Goal: Register for event/course

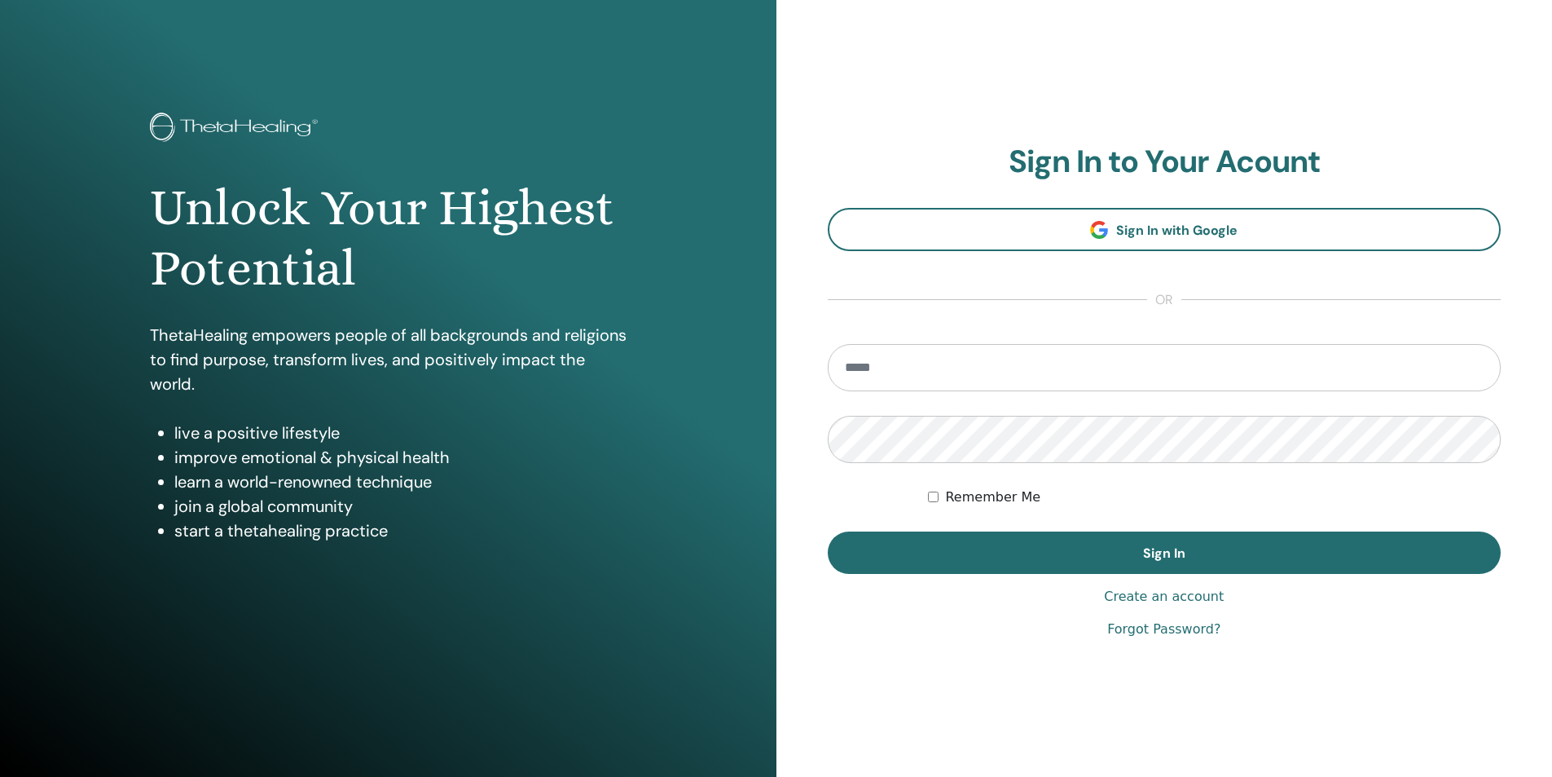
click at [1004, 361] on input "email" at bounding box center [1165, 367] width 674 height 47
type input "**********"
click at [828, 531] on button "Sign In" at bounding box center [1165, 552] width 674 height 42
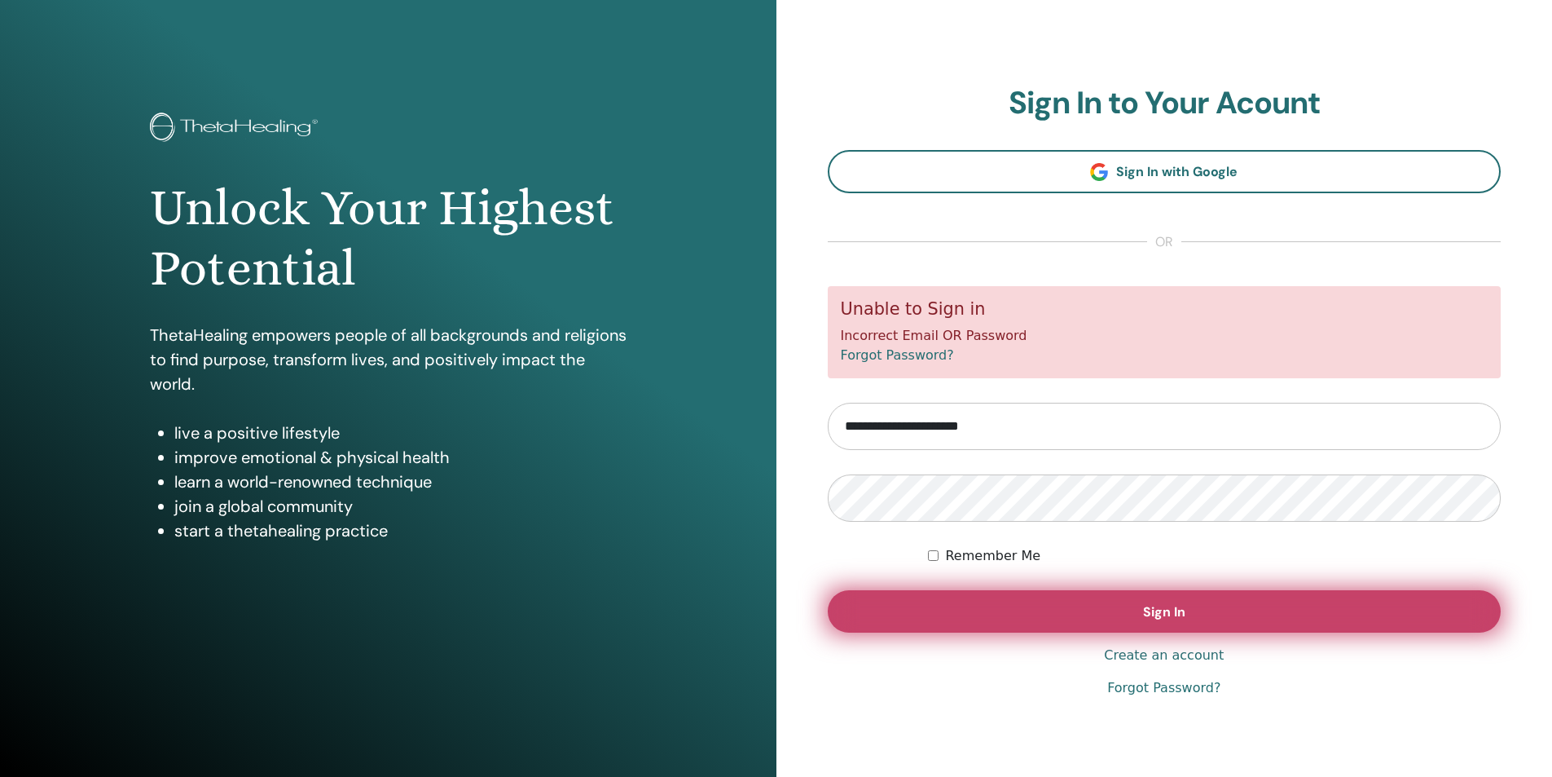
click at [1186, 610] on button "Sign In" at bounding box center [1165, 611] width 674 height 42
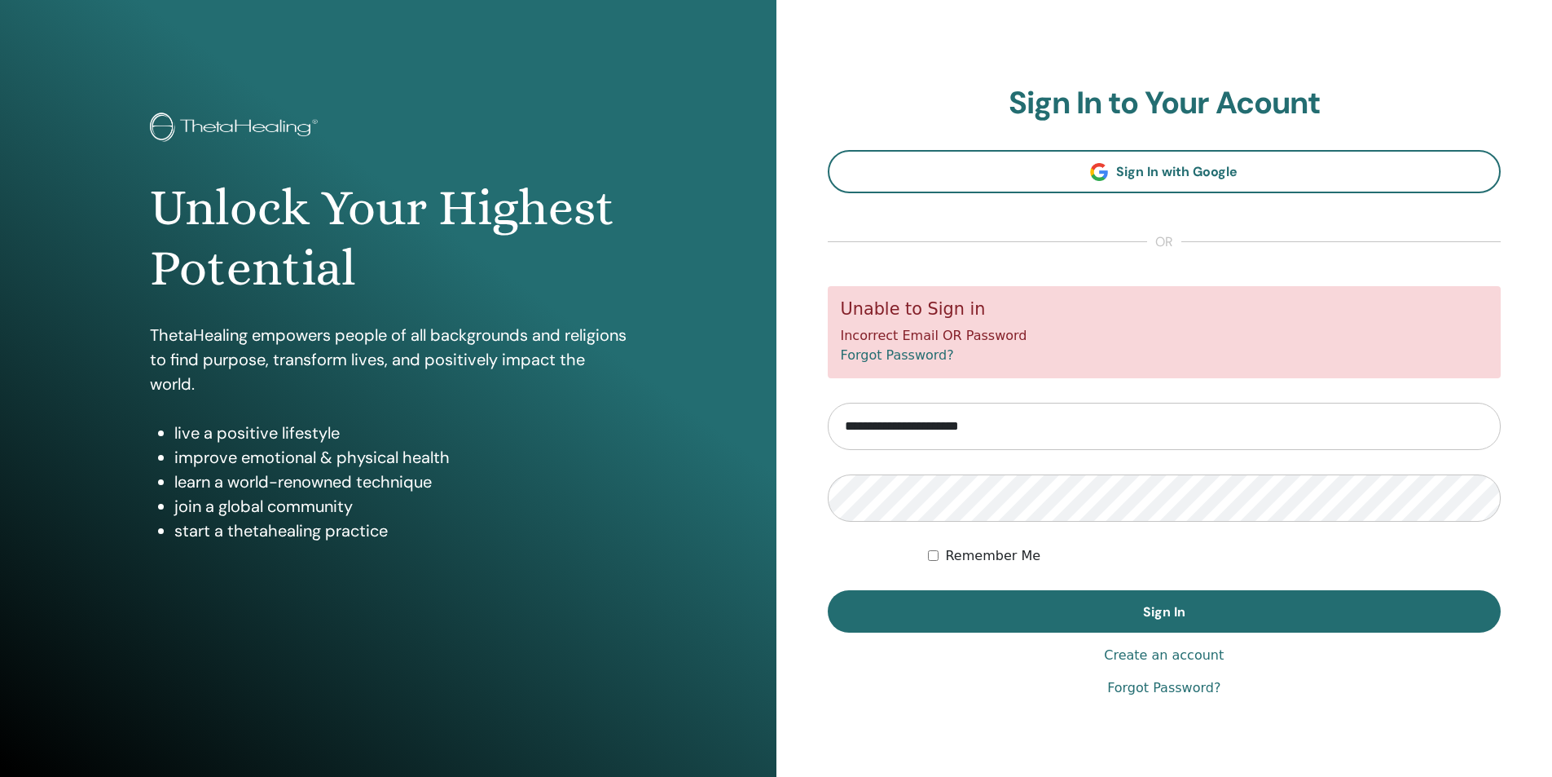
click at [1168, 691] on link "Forgot Password?" at bounding box center [1163, 688] width 113 height 20
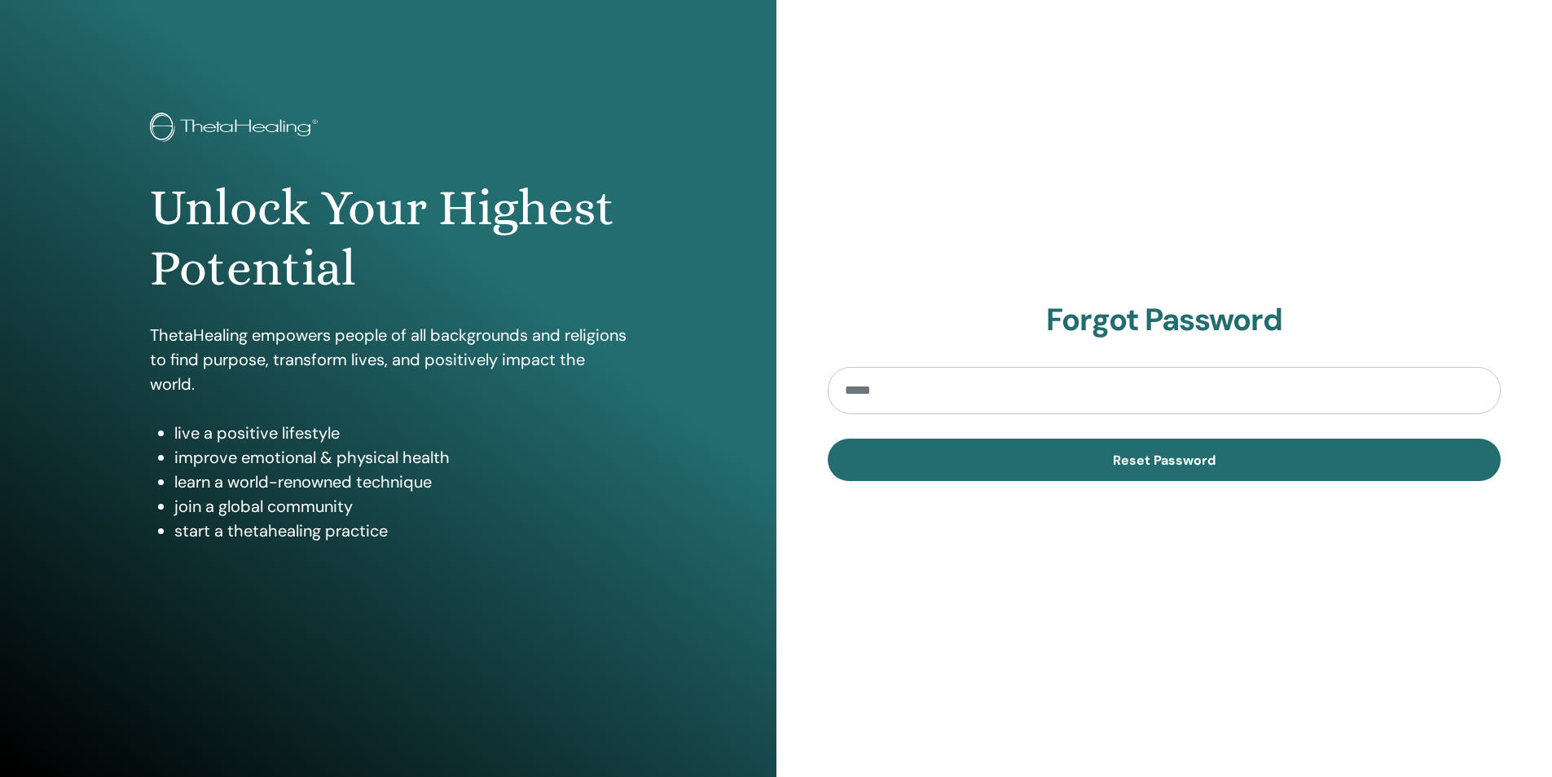
click at [1022, 388] on input "email" at bounding box center [1165, 390] width 674 height 47
type input "**********"
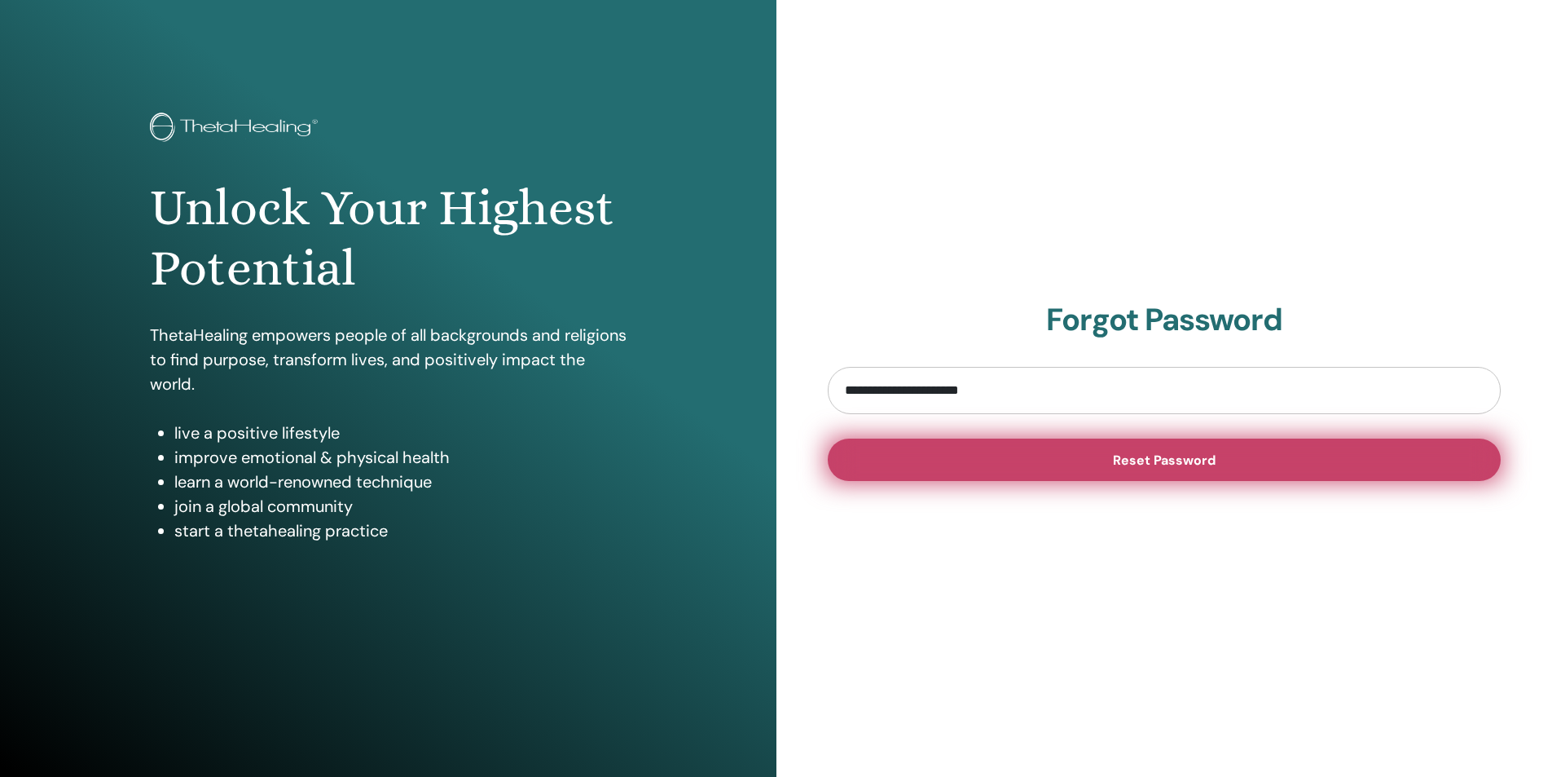
click at [1155, 456] on span "Reset Password" at bounding box center [1164, 459] width 103 height 17
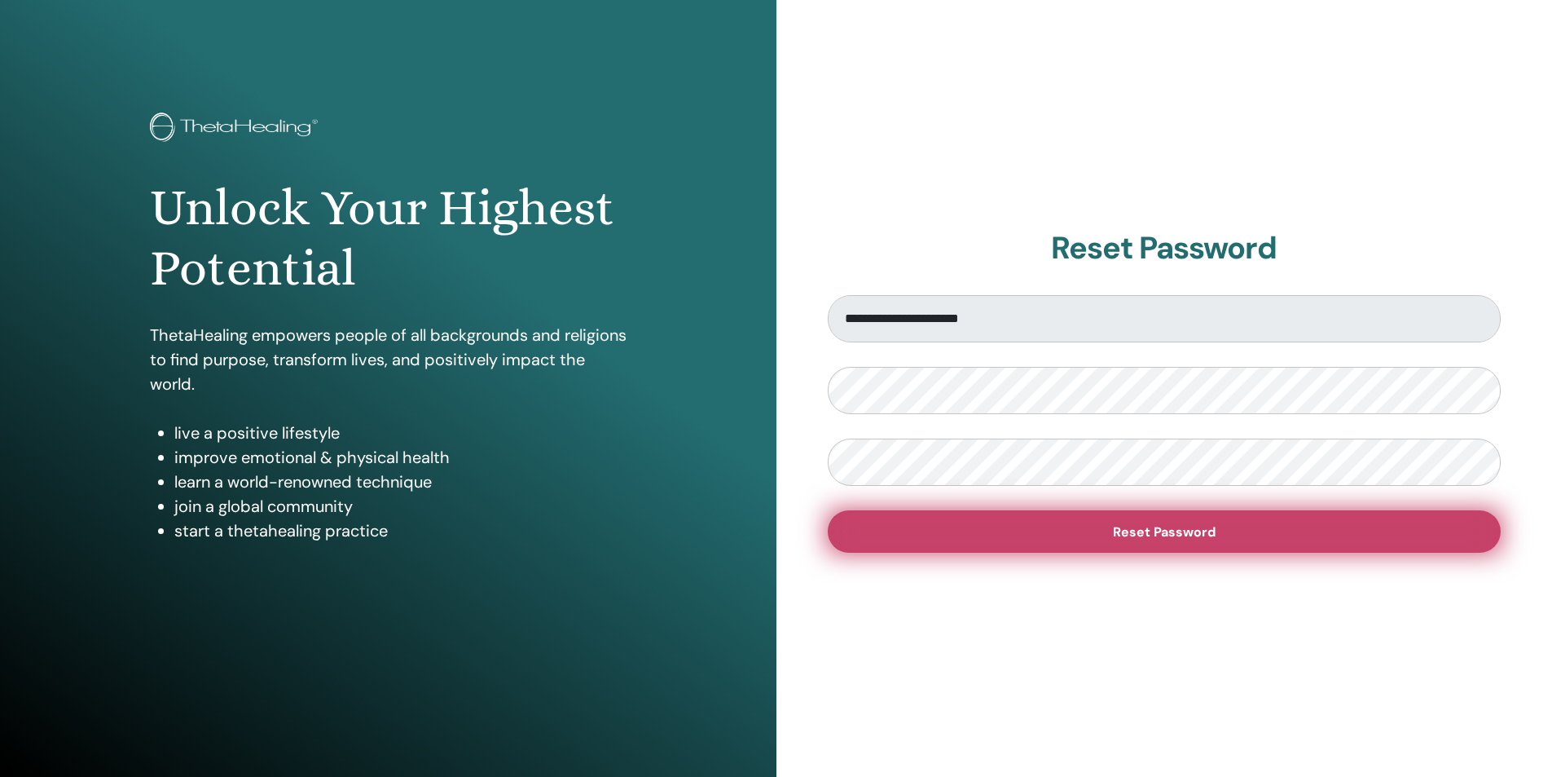
click at [1200, 541] on button "Reset Password" at bounding box center [1165, 531] width 674 height 42
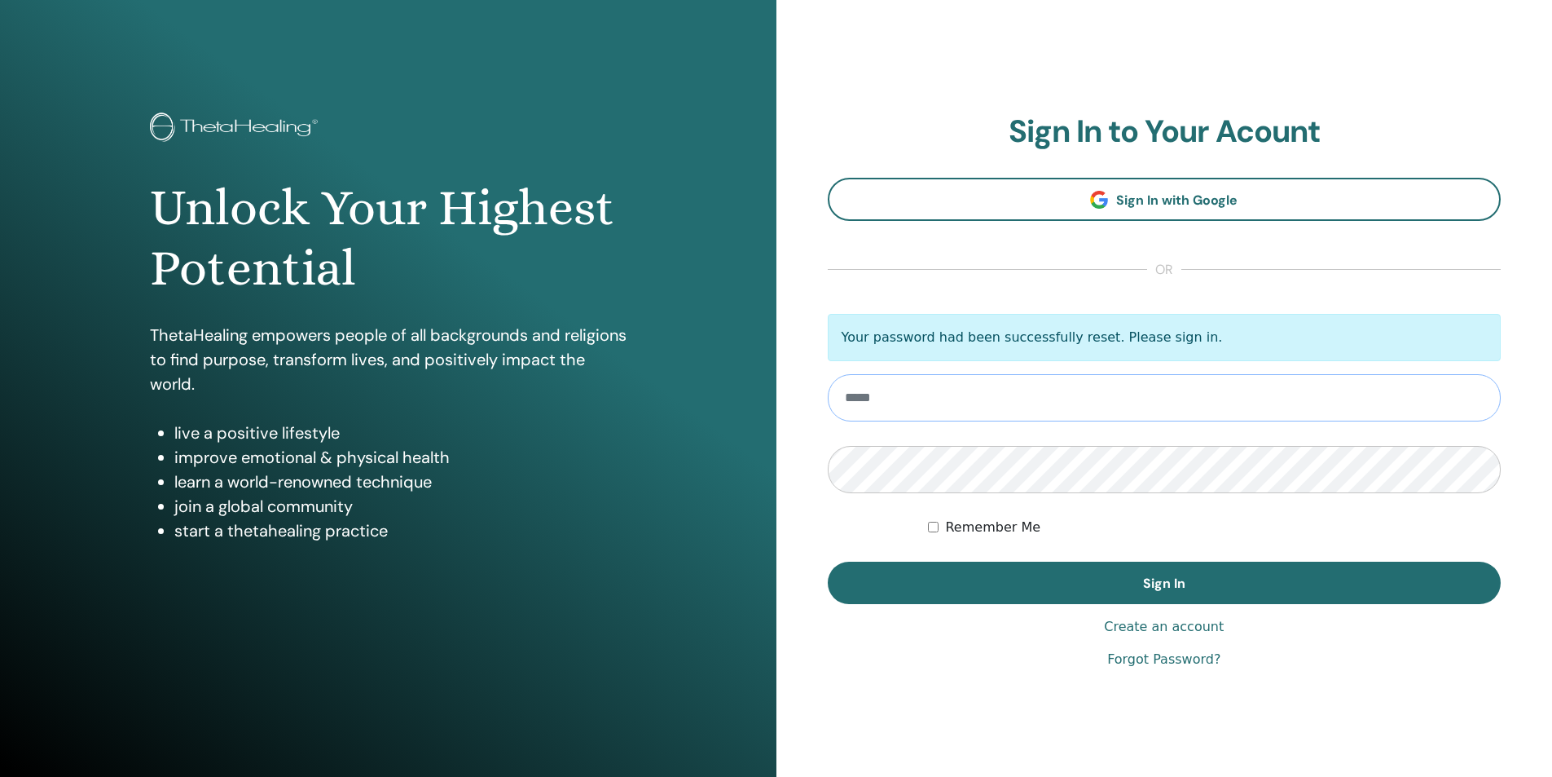
click at [969, 404] on input "email" at bounding box center [1165, 397] width 674 height 47
type input "**********"
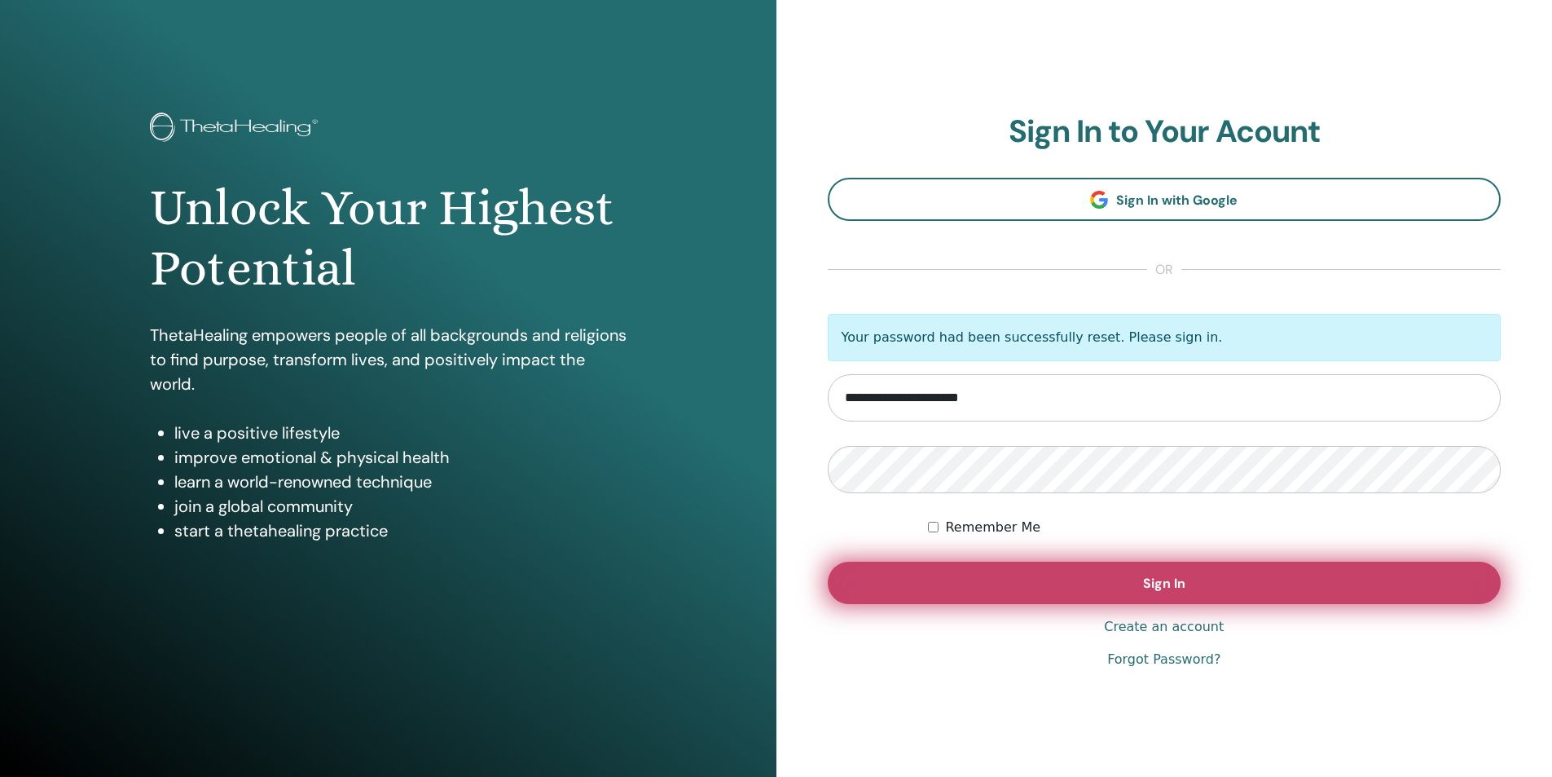
click at [1132, 572] on button "Sign In" at bounding box center [1165, 582] width 674 height 42
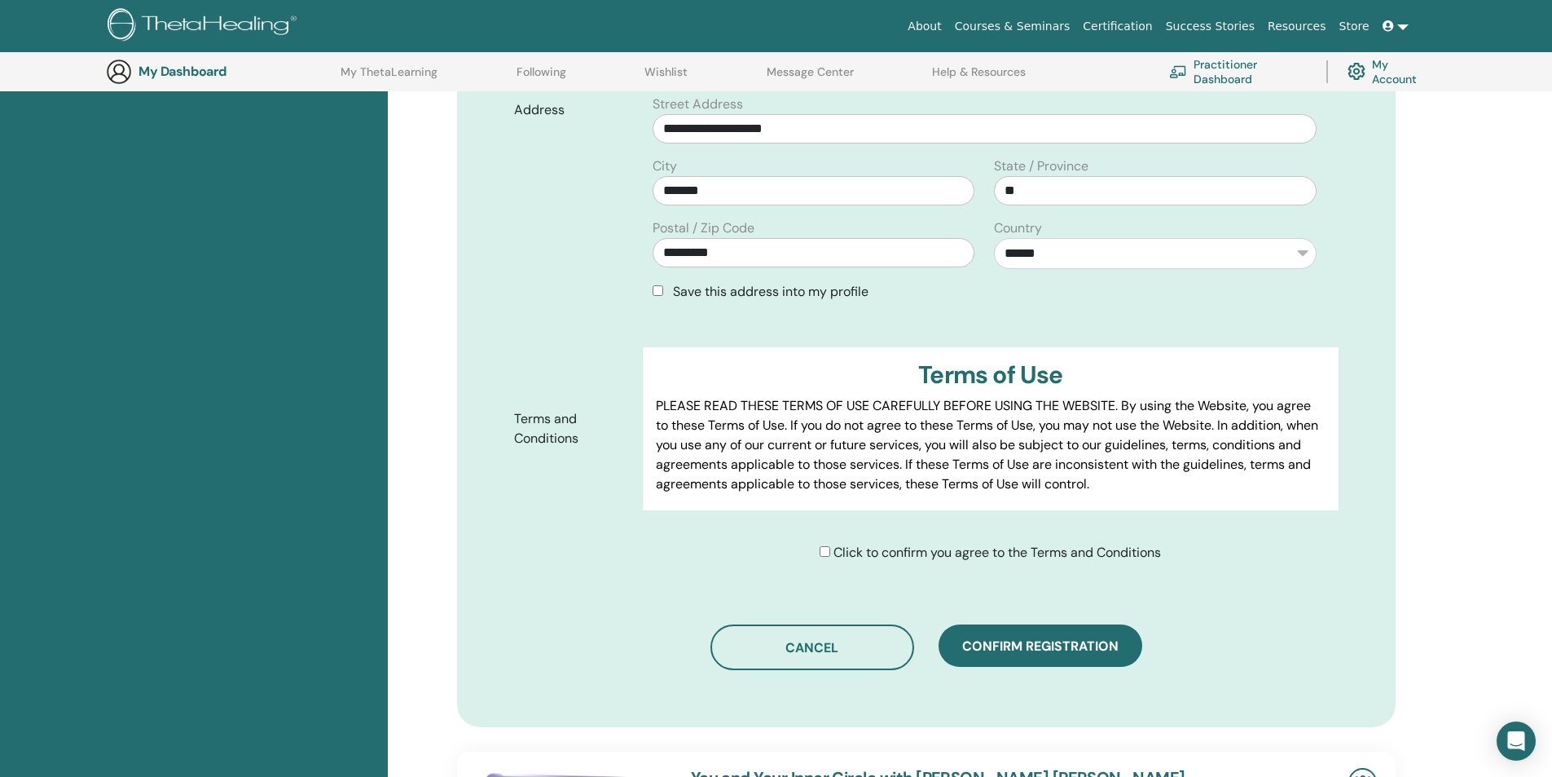
scroll to position [610, 0]
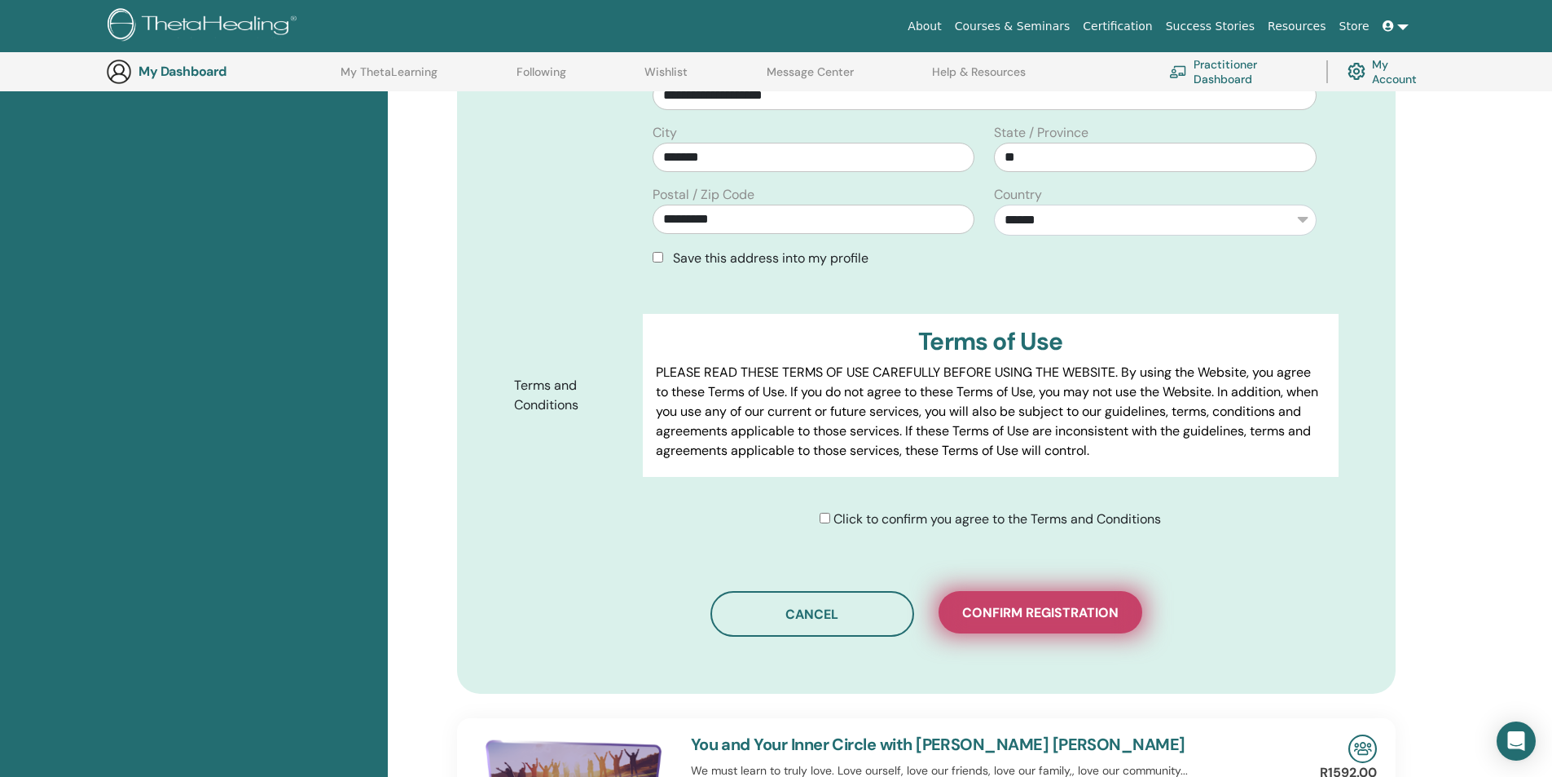
click at [1075, 604] on span "Confirm registration" at bounding box center [1040, 612] width 156 height 17
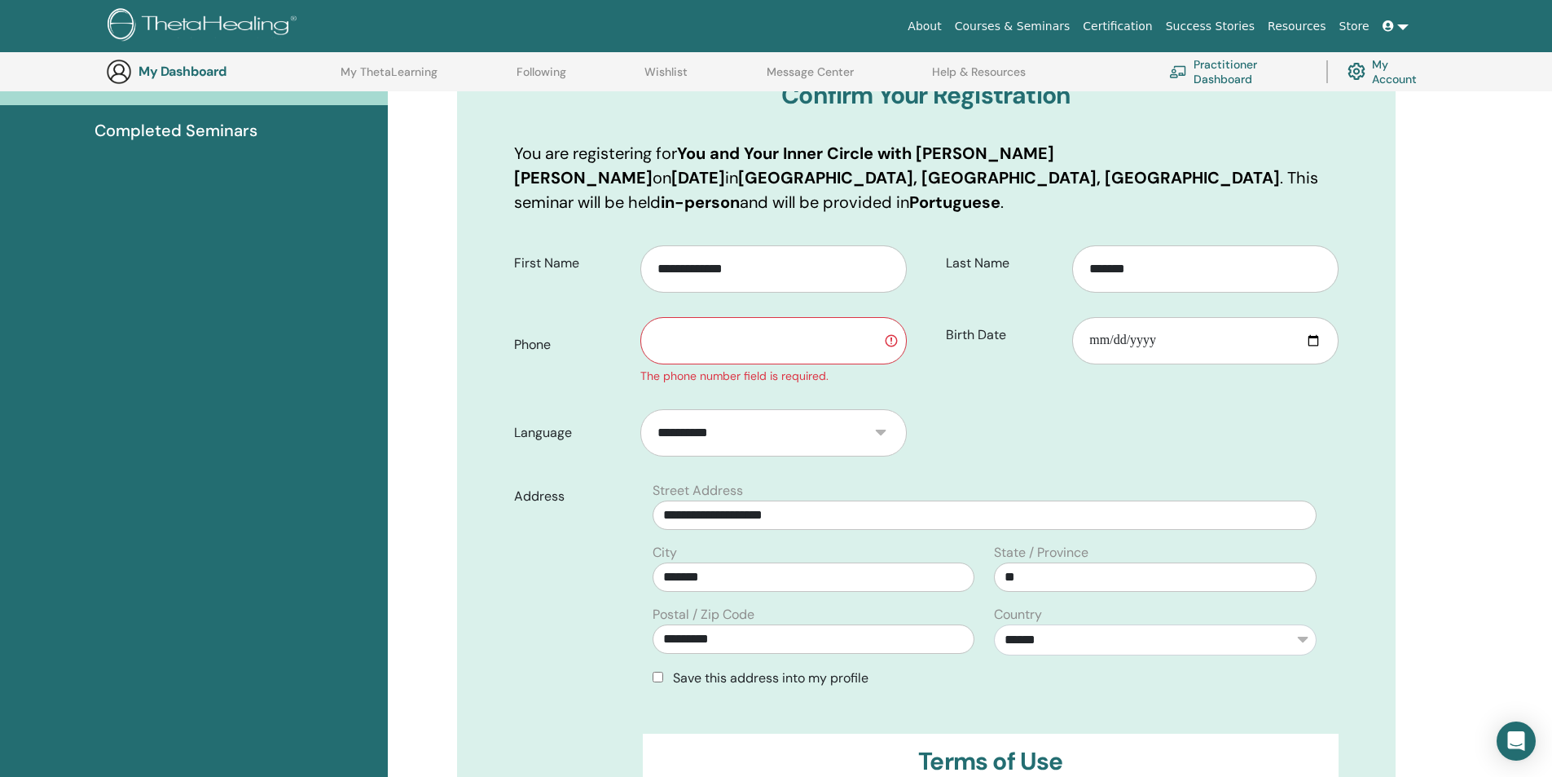
scroll to position [202, 0]
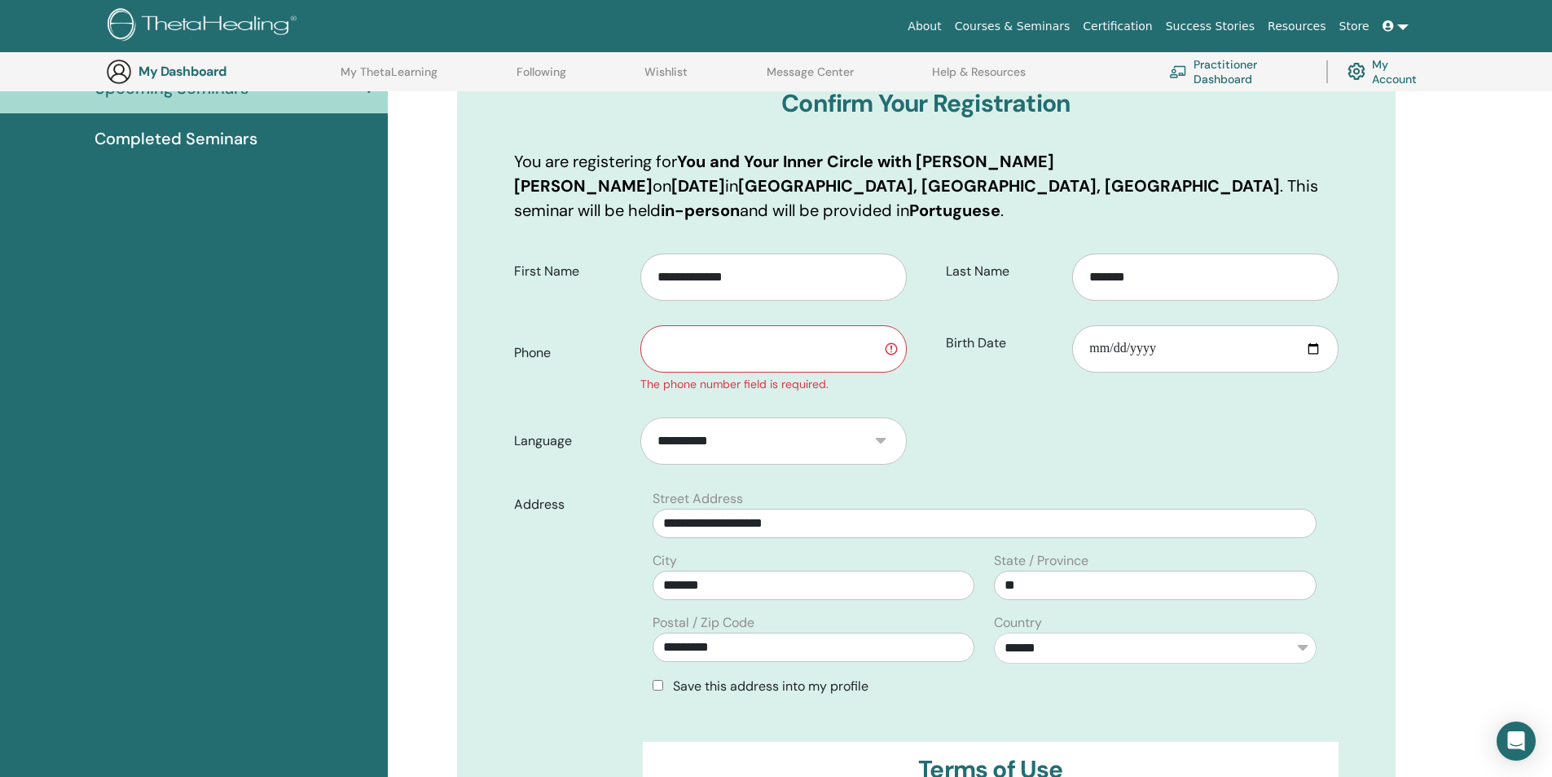
click at [800, 327] on input "text" at bounding box center [773, 348] width 266 height 47
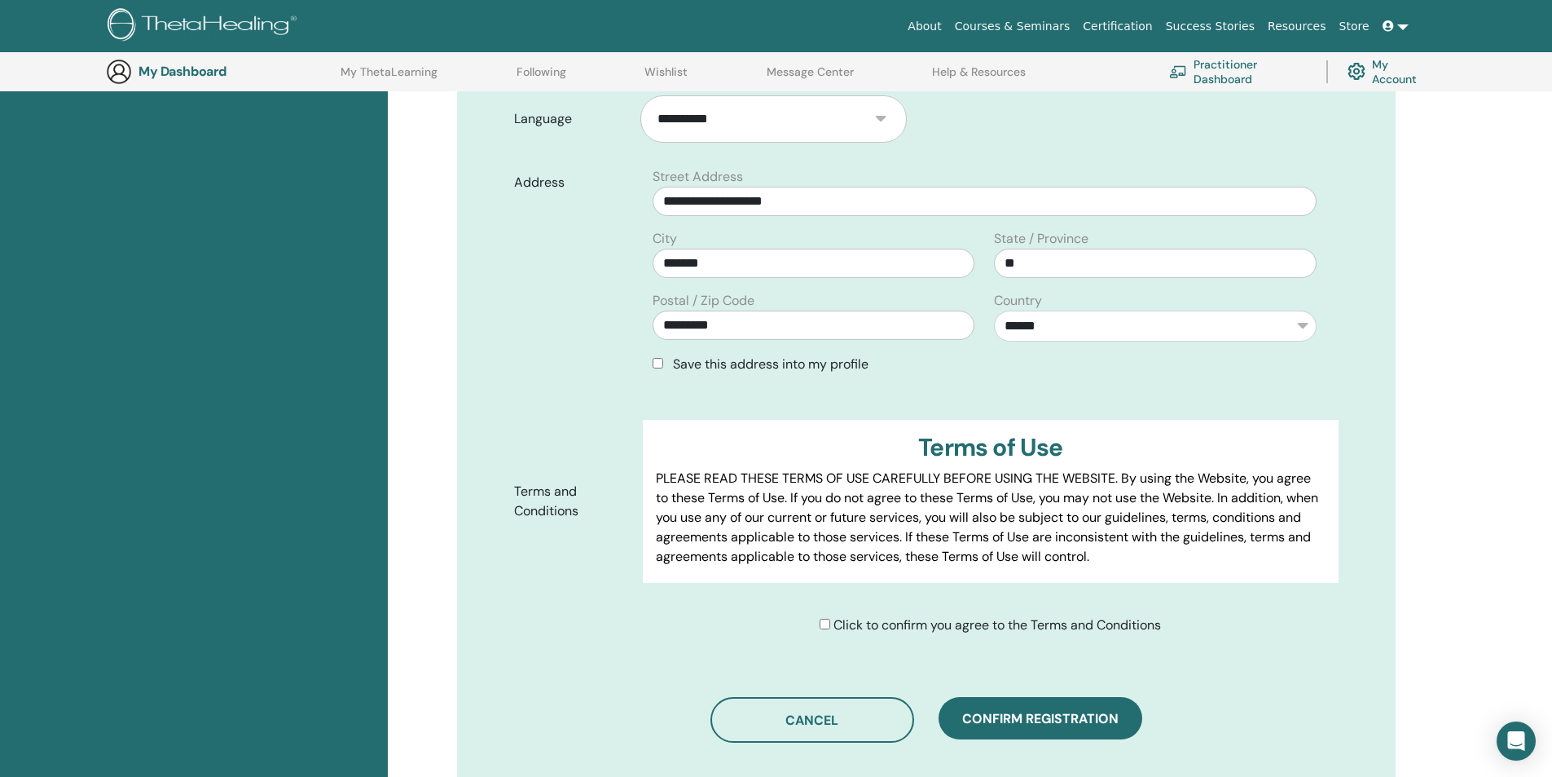
scroll to position [528, 0]
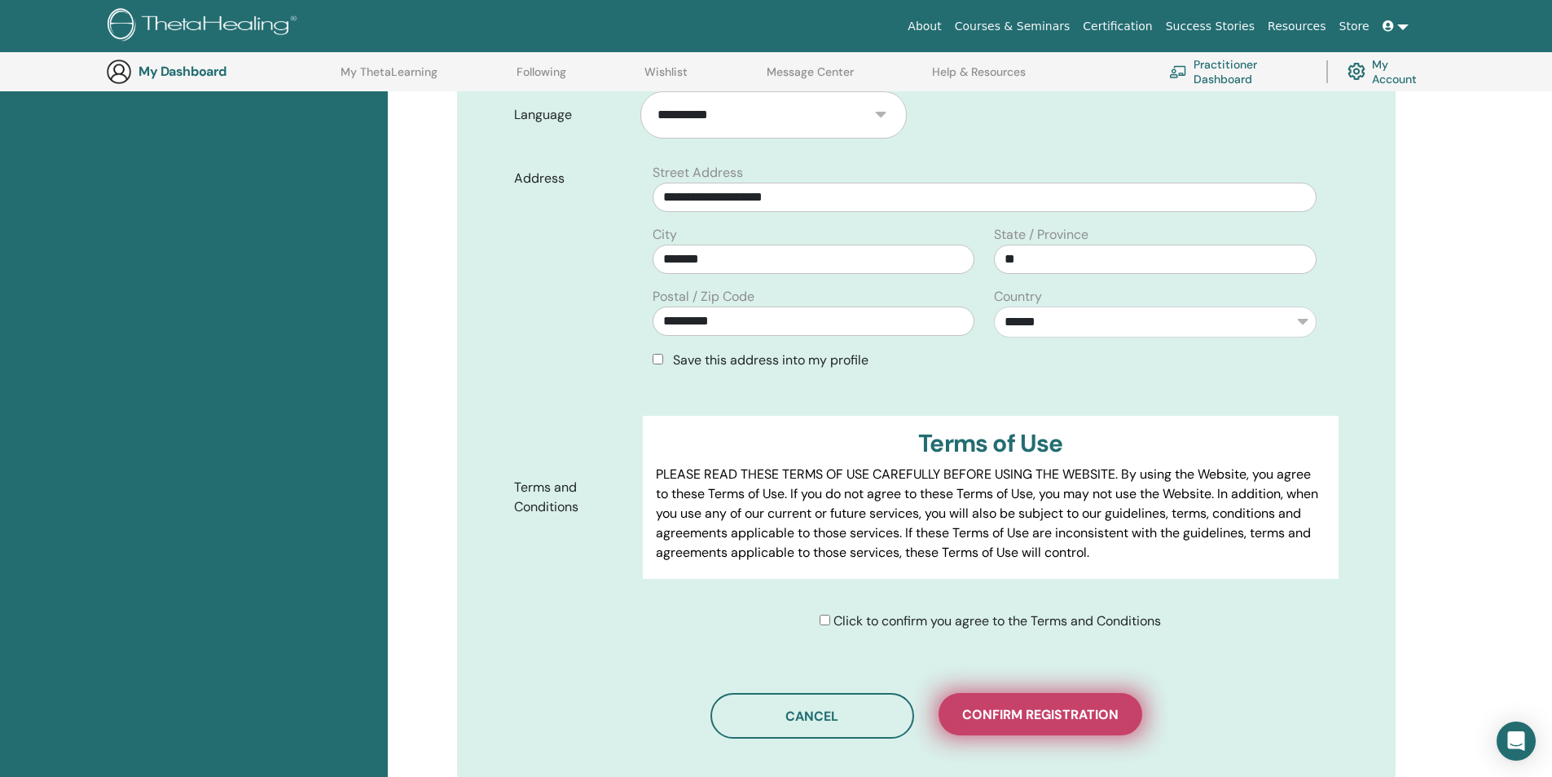
type input "**********"
click at [1024, 706] on span "Confirm registration" at bounding box center [1040, 714] width 156 height 17
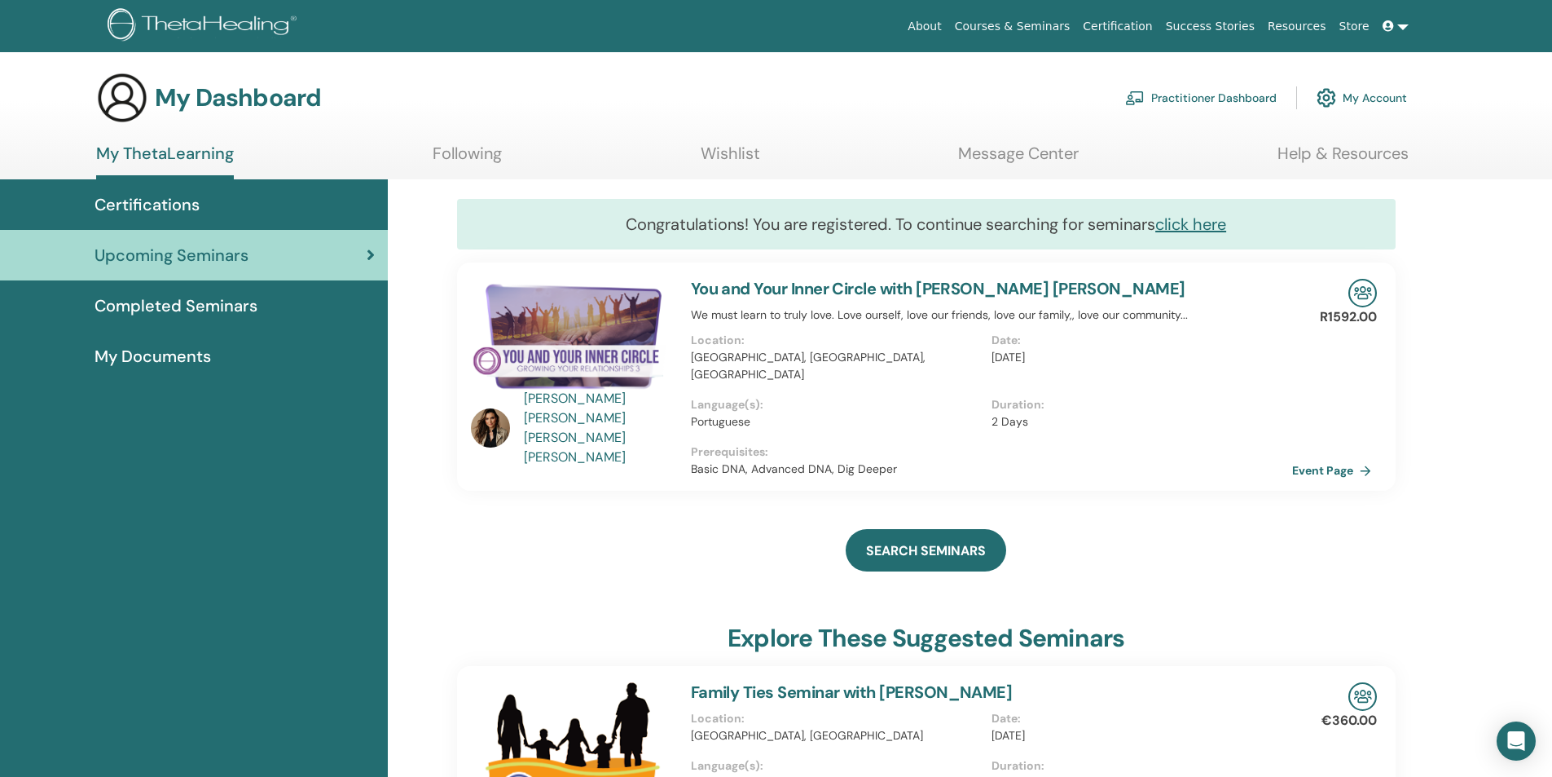
click at [216, 312] on span "Completed Seminars" at bounding box center [176, 305] width 163 height 24
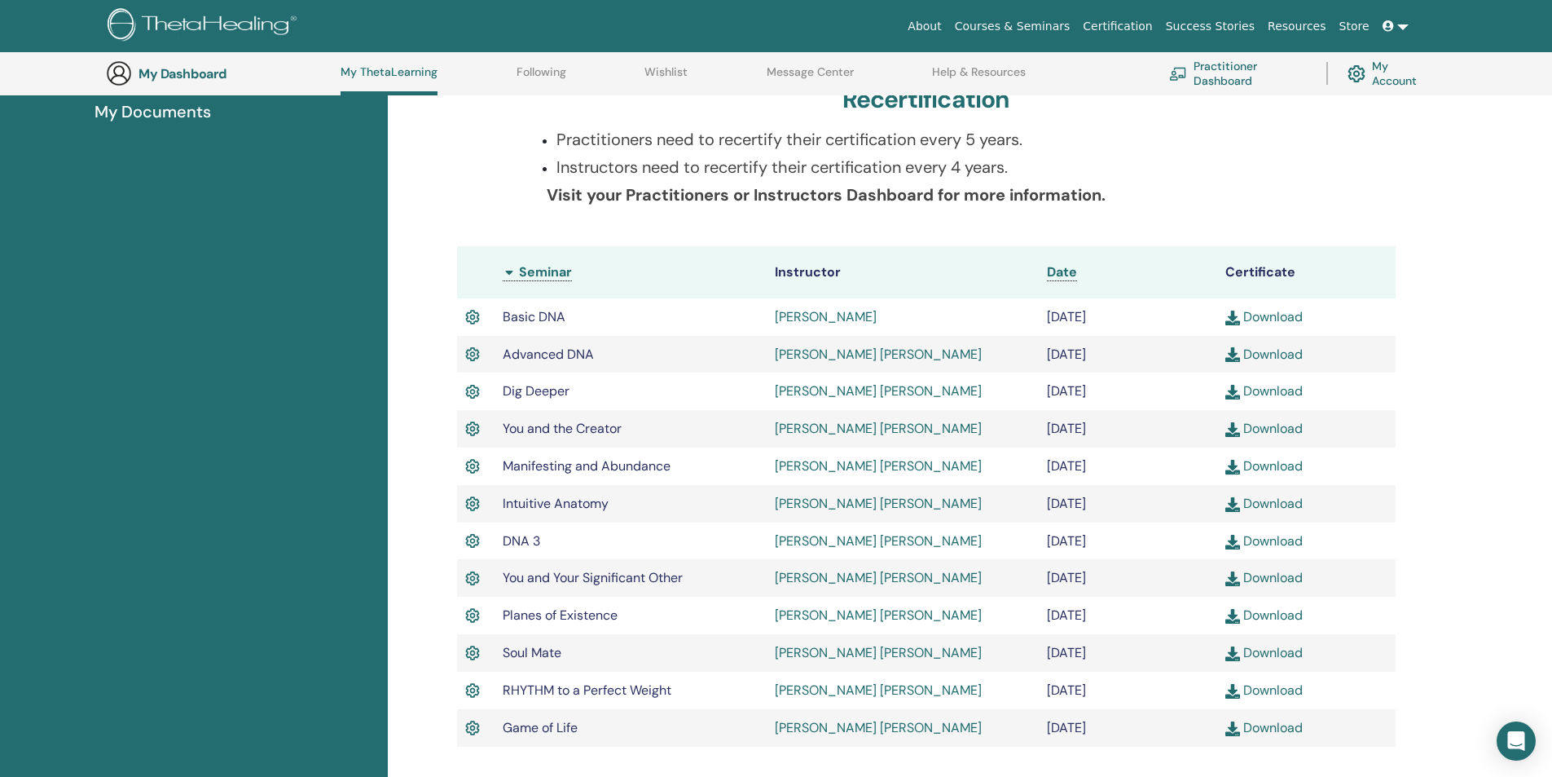
scroll to position [369, 0]
